Goal: Navigation & Orientation: Find specific page/section

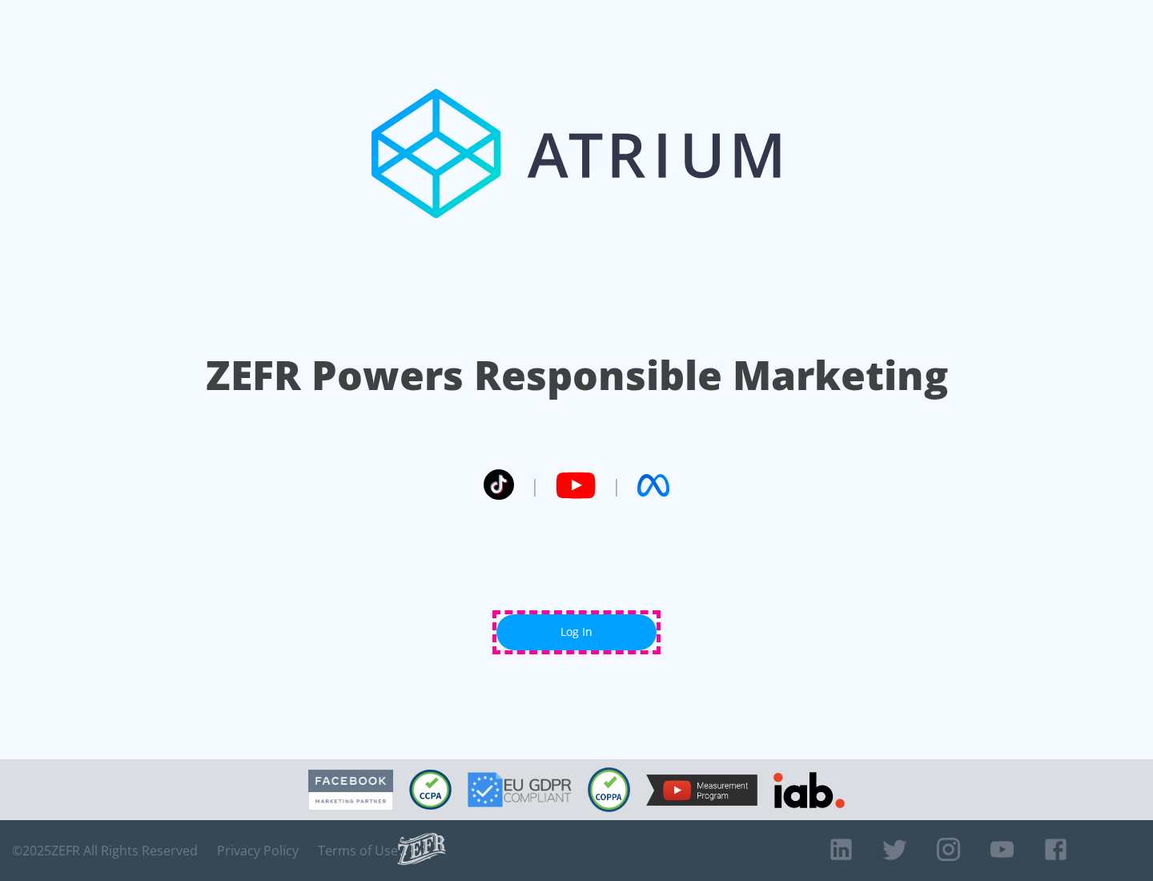
click at [577, 632] on link "Log In" at bounding box center [576, 632] width 160 height 36
